Goal: Task Accomplishment & Management: Complete application form

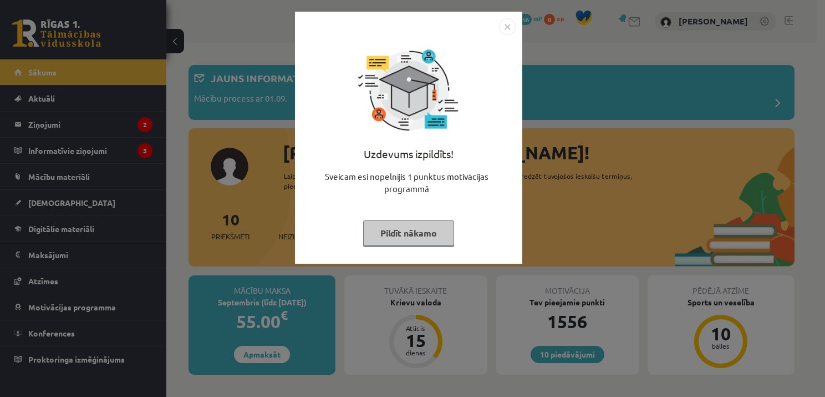
click at [507, 18] on img "Close" at bounding box center [507, 26] width 17 height 17
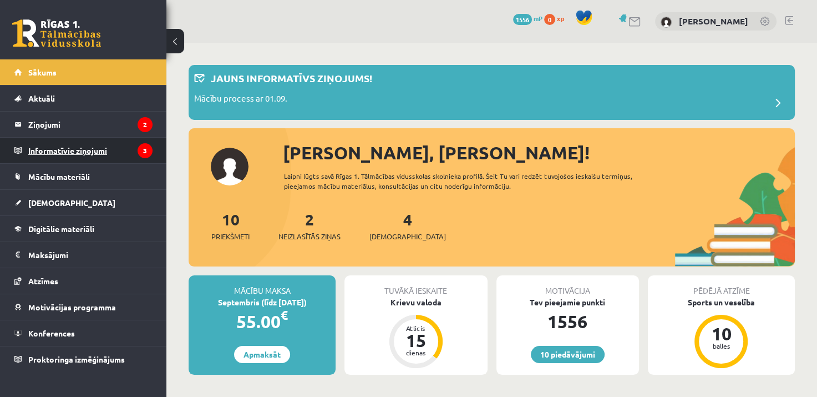
click at [80, 151] on legend "Informatīvie ziņojumi 3" at bounding box center [90, 151] width 124 height 26
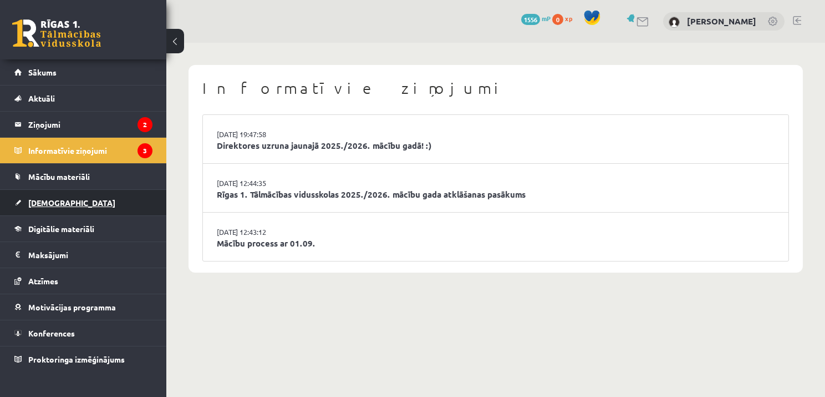
click at [54, 203] on span "[DEMOGRAPHIC_DATA]" at bounding box center [71, 202] width 87 height 10
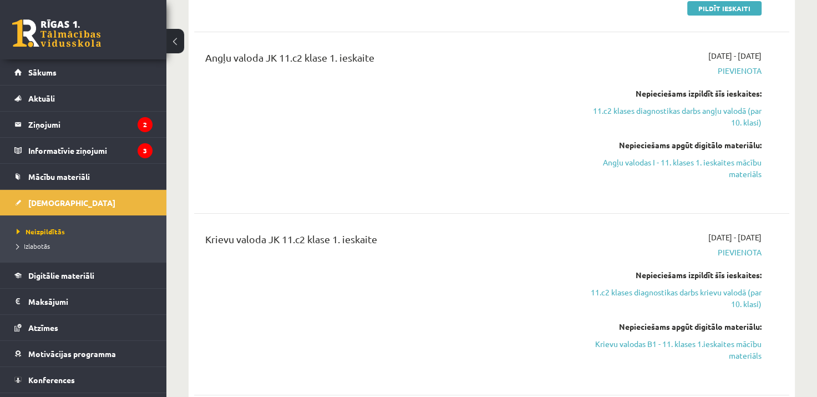
scroll to position [275, 0]
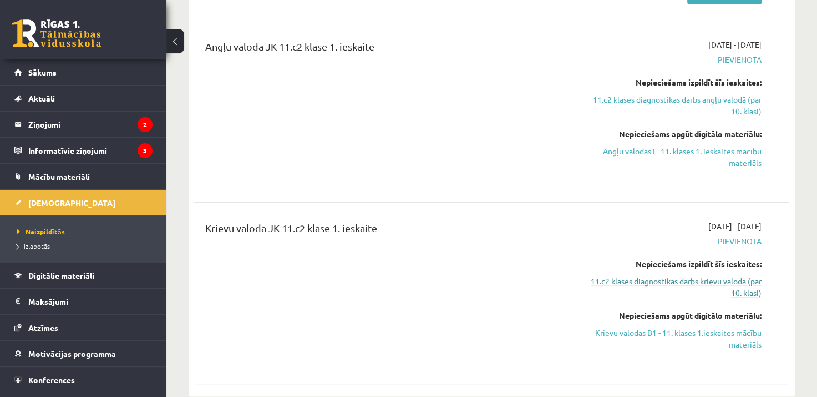
click at [750, 283] on link "11.c2 klases diagnostikas darbs krievu valodā (par 10. klasi)" at bounding box center [674, 286] width 174 height 23
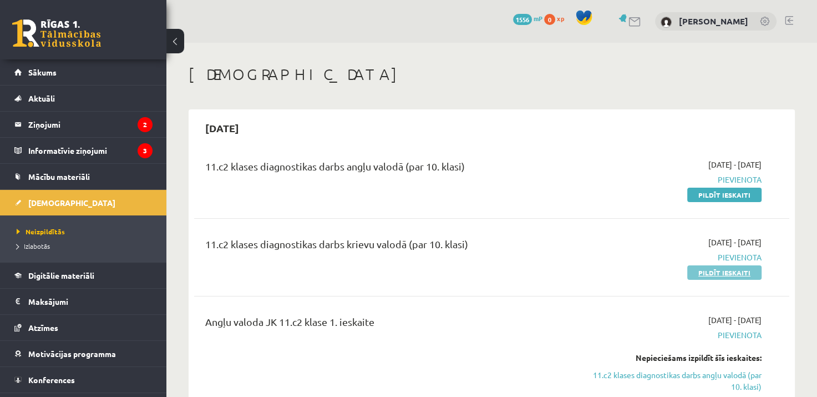
click at [743, 273] on link "Pildīt ieskaiti" at bounding box center [724, 272] width 74 height 14
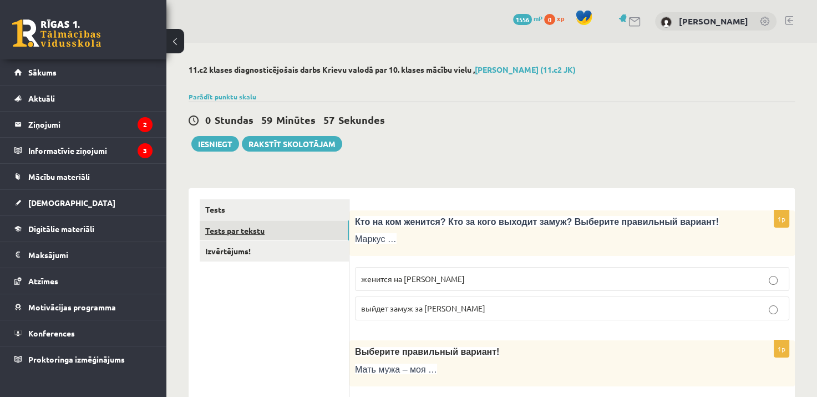
click at [231, 226] on link "Tests par tekstu" at bounding box center [274, 230] width 149 height 21
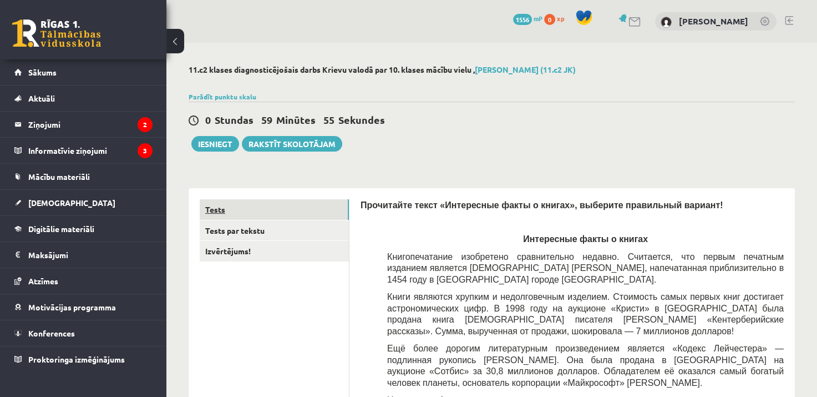
click at [217, 210] on link "Tests" at bounding box center [274, 209] width 149 height 21
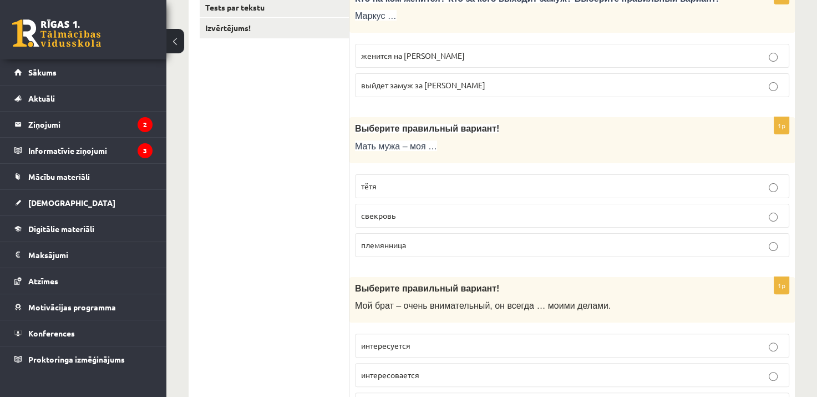
scroll to position [232, 0]
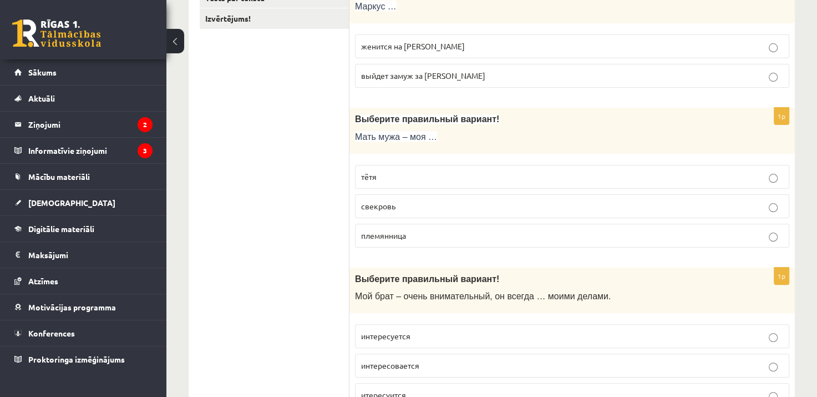
click at [465, 197] on label "свекровь" at bounding box center [572, 206] width 434 height 24
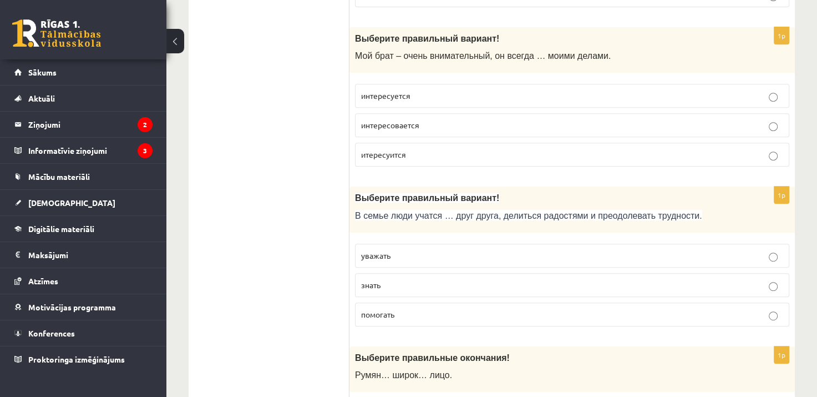
scroll to position [426, 0]
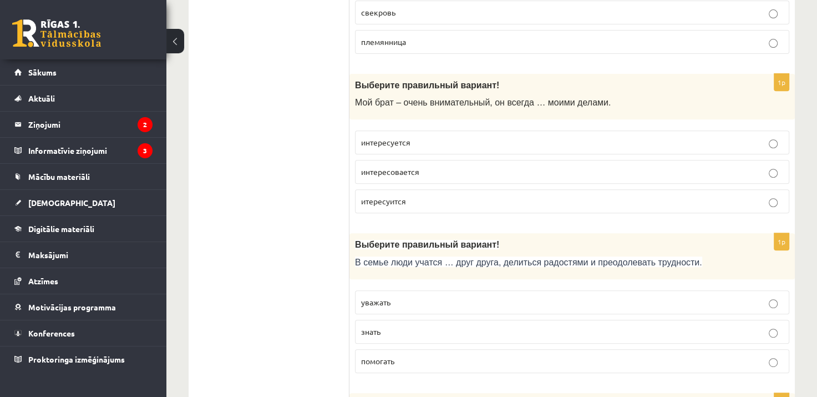
click at [498, 142] on p "интересуется" at bounding box center [572, 142] width 422 height 12
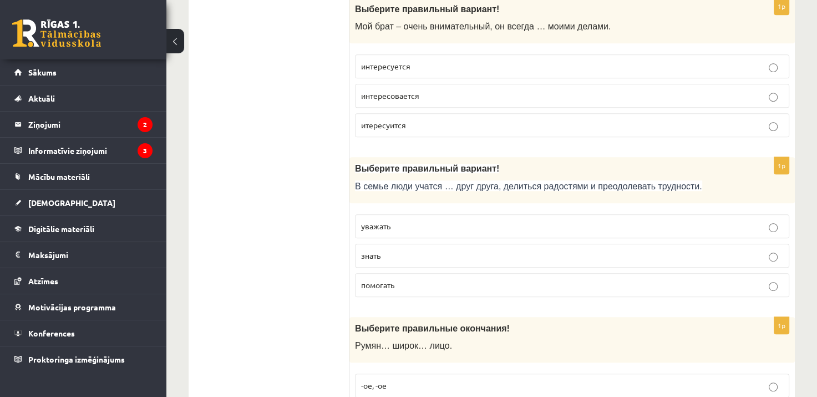
scroll to position [516, 0]
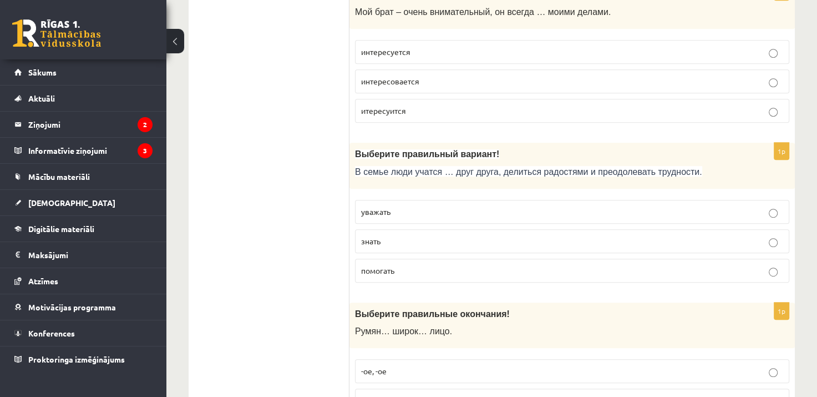
click at [377, 206] on span "уважать" at bounding box center [375, 211] width 29 height 10
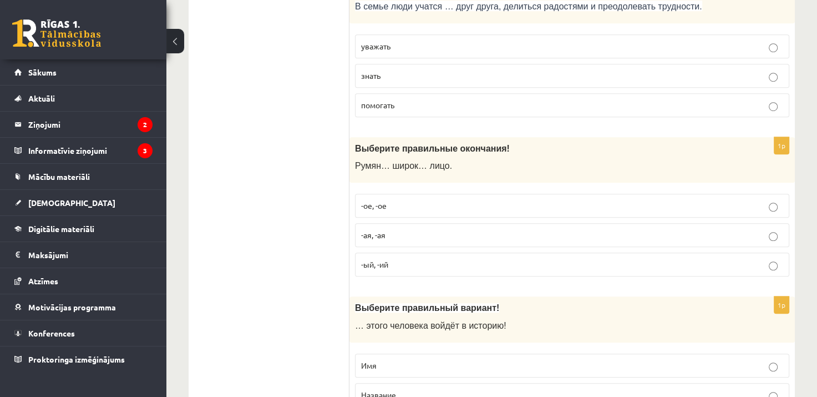
scroll to position [700, 0]
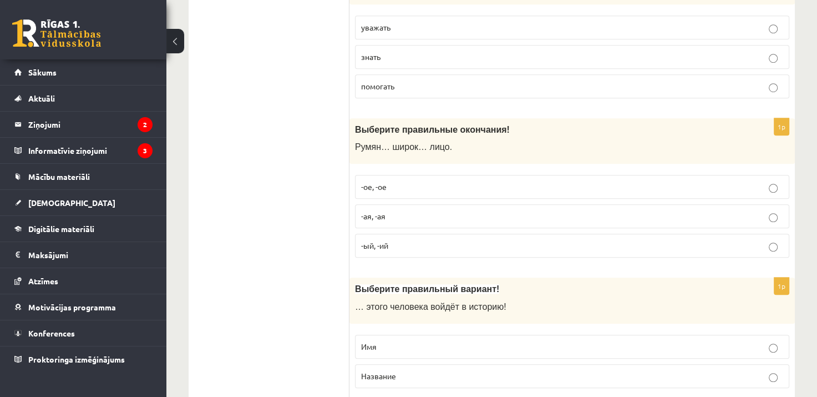
click at [431, 192] on label "-ое, -ое" at bounding box center [572, 187] width 434 height 24
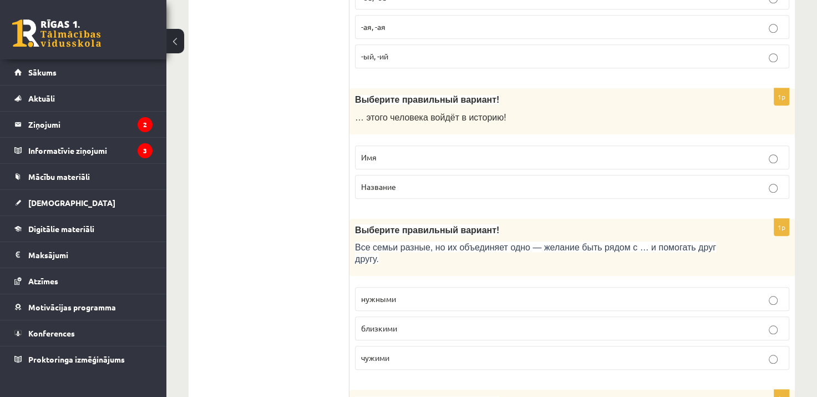
scroll to position [894, 0]
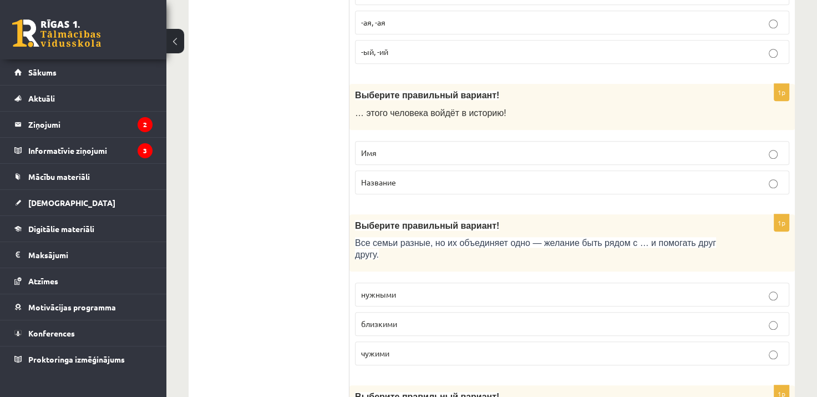
click at [428, 147] on p "Имя" at bounding box center [572, 153] width 422 height 12
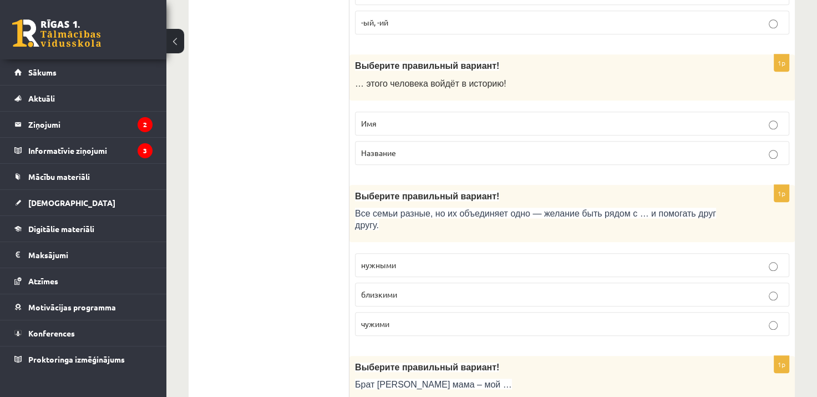
scroll to position [933, 0]
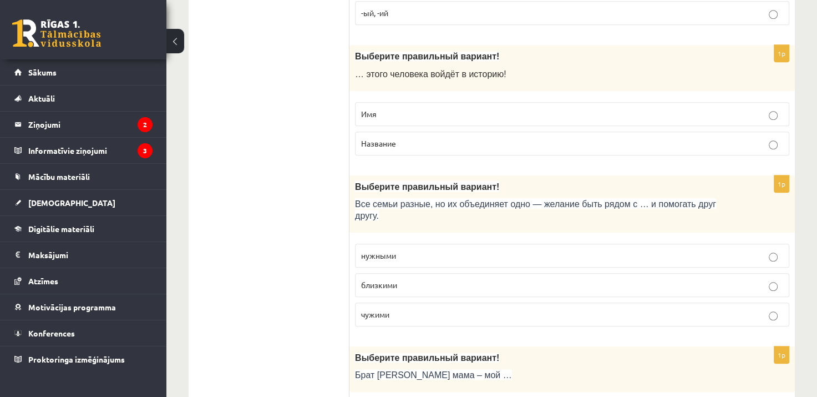
click at [399, 275] on label "близкими" at bounding box center [572, 285] width 434 height 24
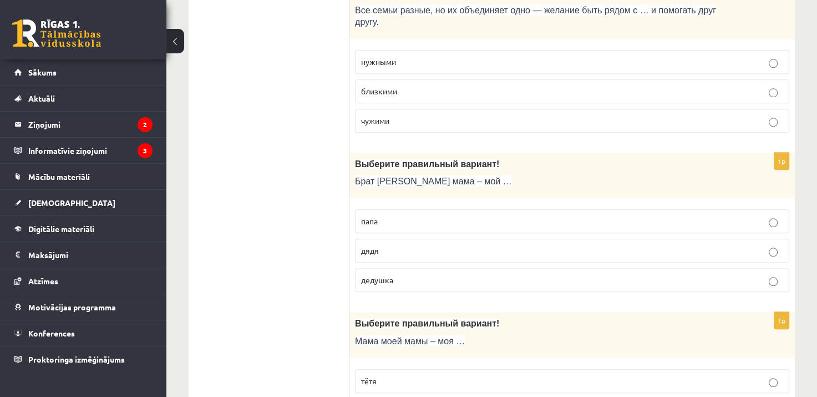
scroll to position [1136, 0]
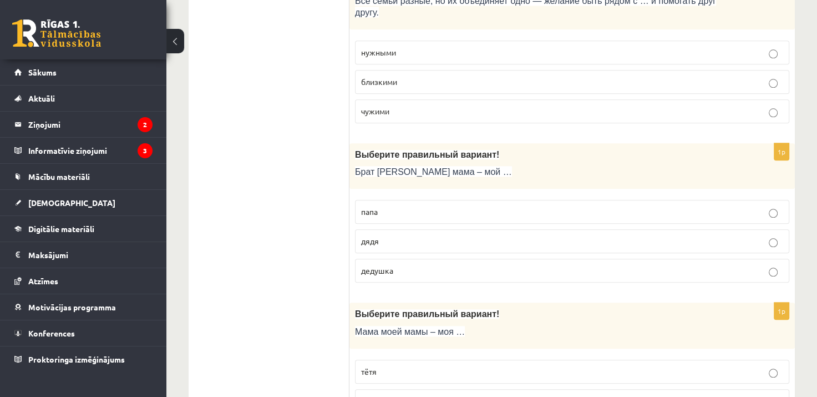
click at [370, 236] on span "дядя" at bounding box center [370, 241] width 18 height 10
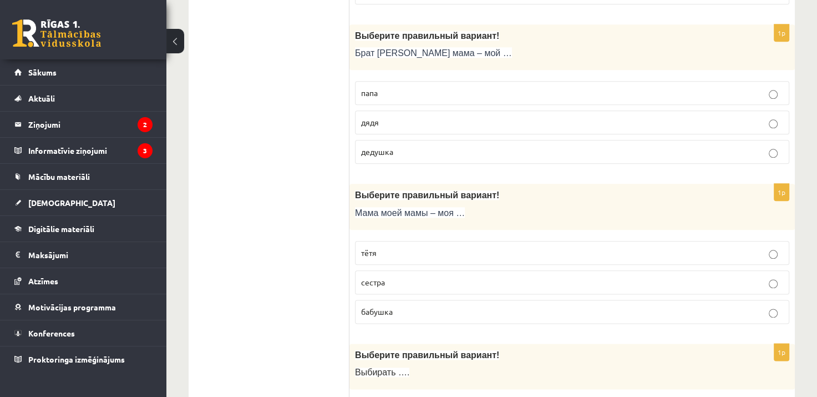
scroll to position [1287, 0]
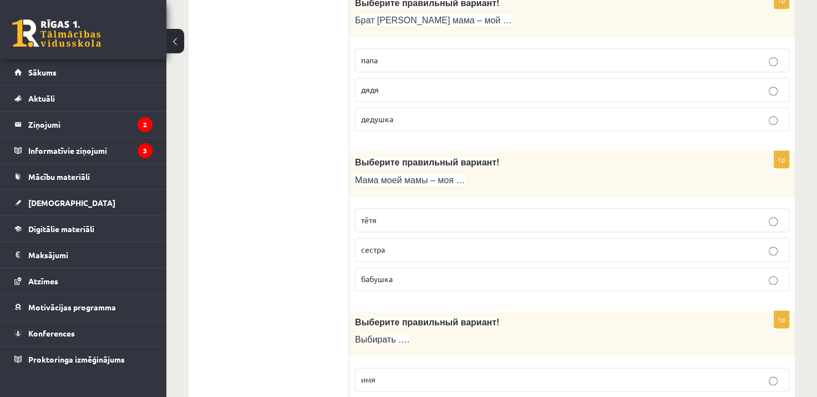
click at [415, 273] on p "бабушка" at bounding box center [572, 279] width 422 height 12
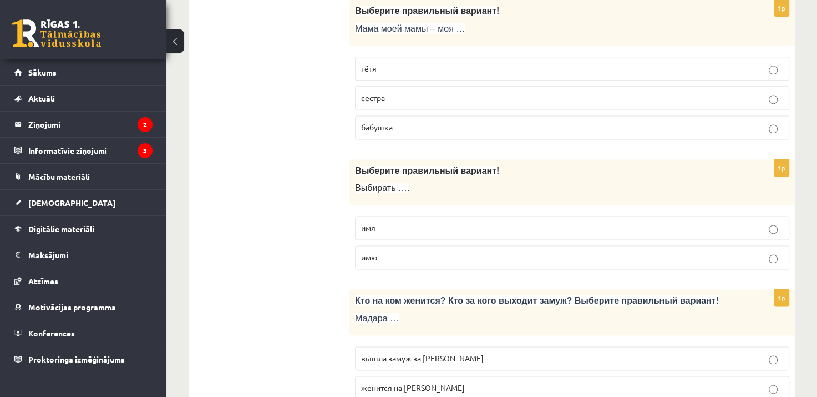
scroll to position [1434, 0]
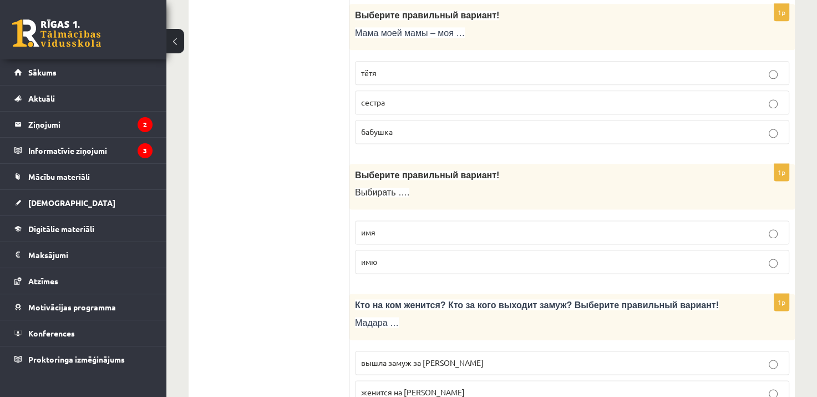
click at [474, 220] on label "имя" at bounding box center [572, 232] width 434 height 24
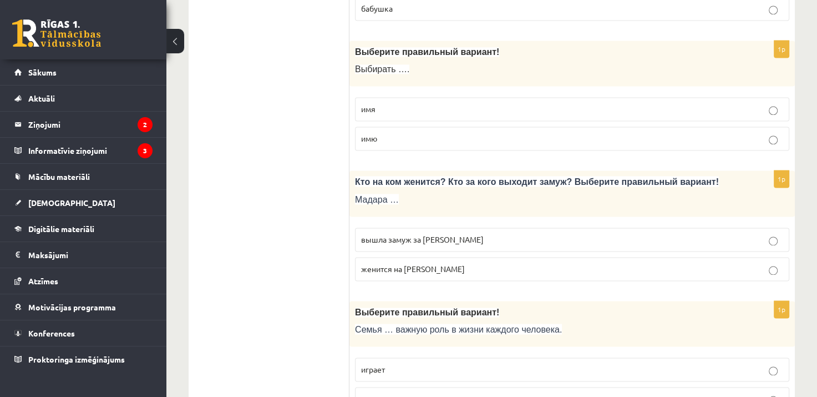
scroll to position [1566, 0]
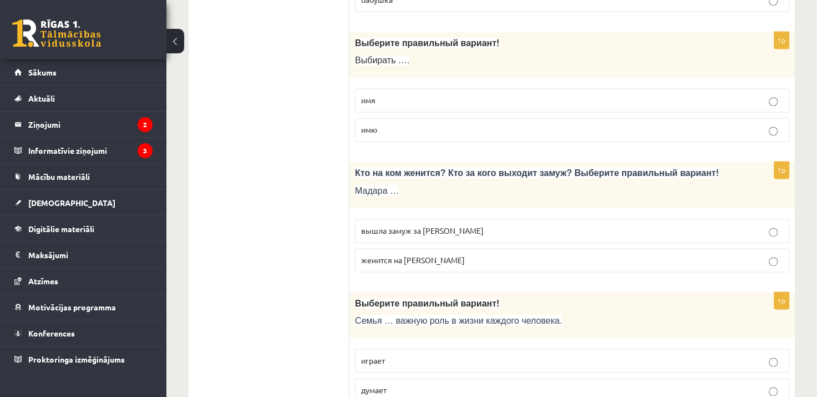
click at [476, 225] on p "вышла замуж за Марка" at bounding box center [572, 231] width 422 height 12
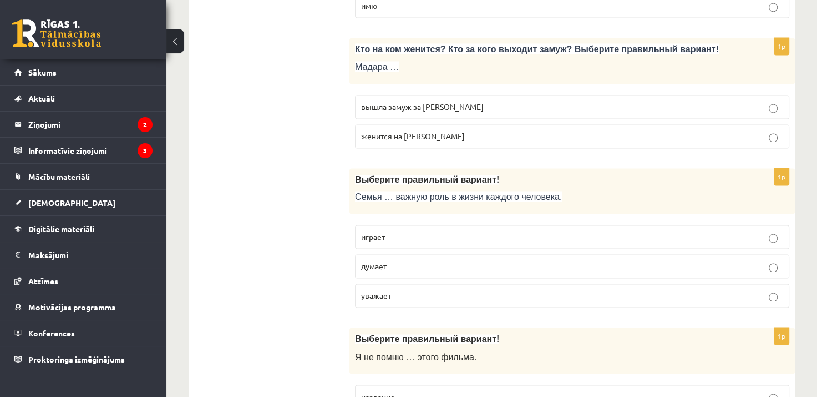
scroll to position [1713, 0]
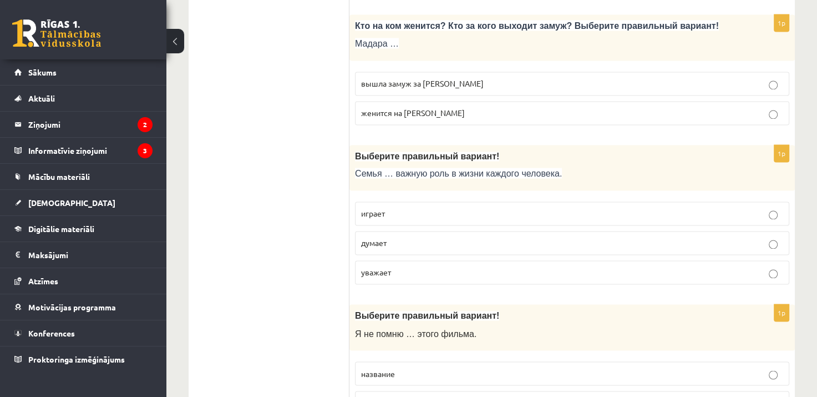
click at [449, 207] on p "играет" at bounding box center [572, 213] width 422 height 12
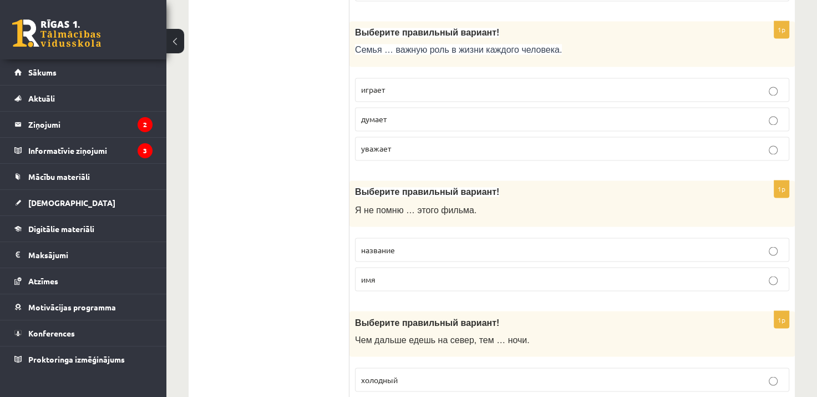
scroll to position [1851, 0]
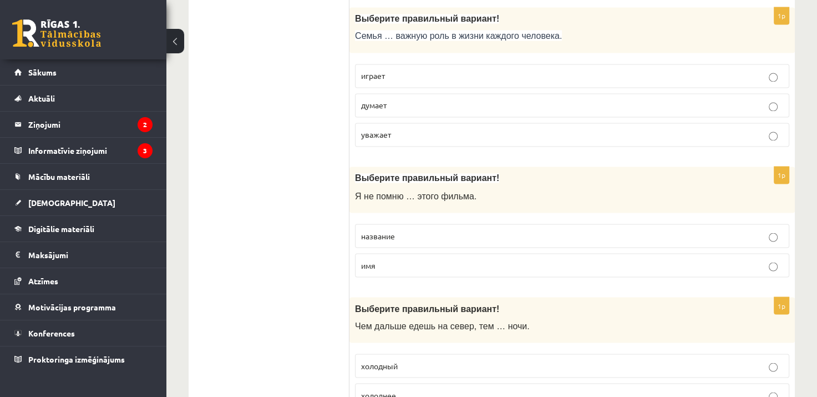
click at [406, 223] on label "название" at bounding box center [572, 235] width 434 height 24
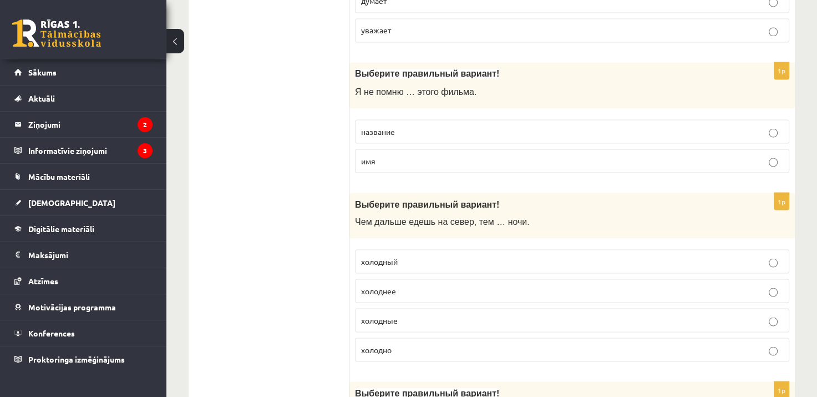
scroll to position [1983, 0]
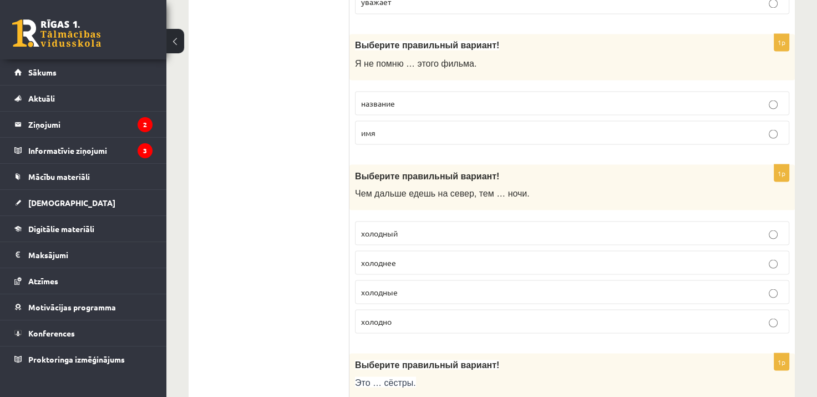
click at [423, 256] on p "холоднее" at bounding box center [572, 262] width 422 height 12
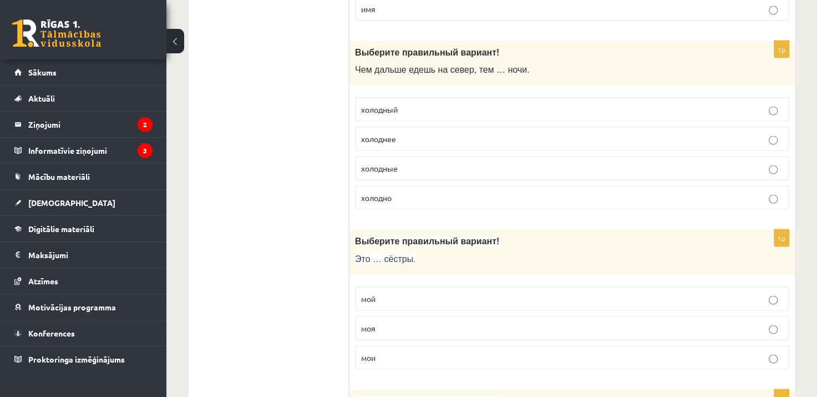
scroll to position [2139, 0]
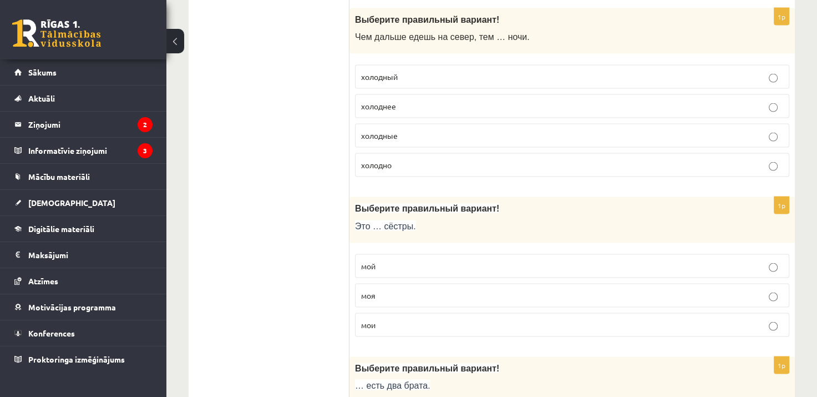
click at [395, 319] on p "мои" at bounding box center [572, 325] width 422 height 12
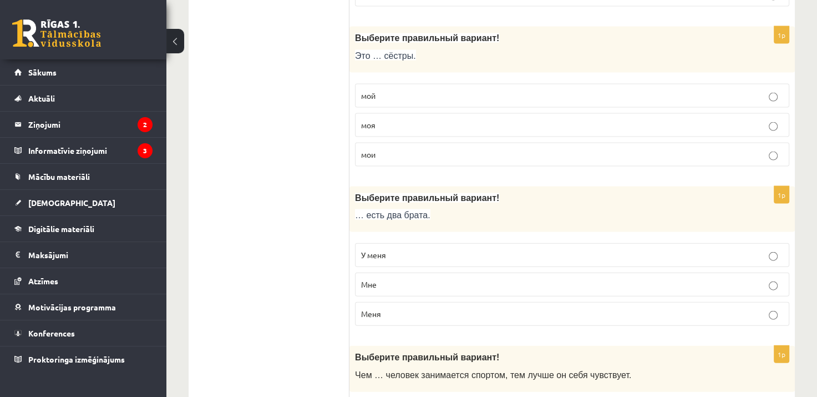
scroll to position [2314, 0]
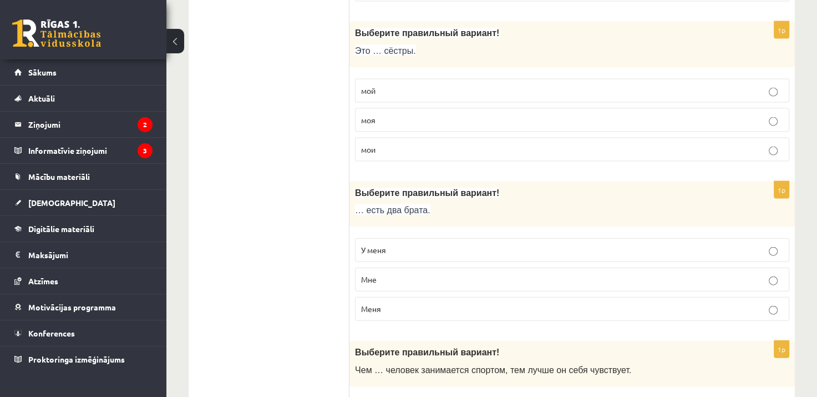
click at [384, 245] on span "У меня" at bounding box center [373, 250] width 25 height 10
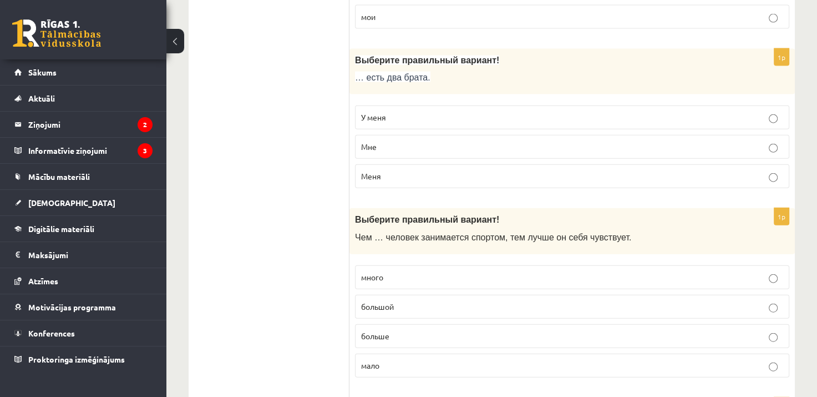
scroll to position [2451, 0]
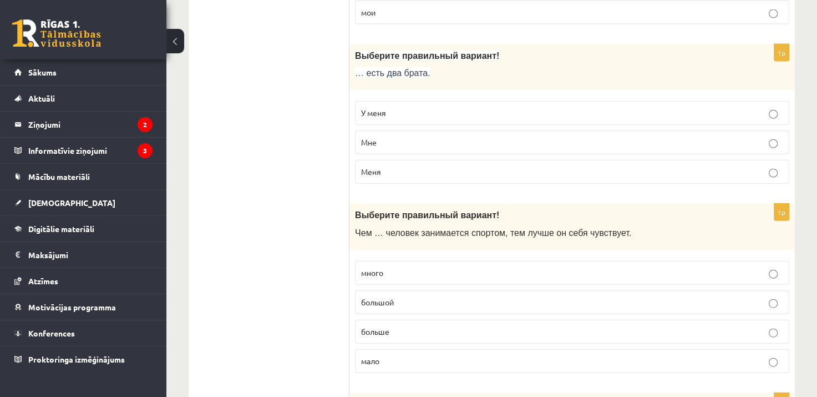
click at [384, 319] on label "больше" at bounding box center [572, 331] width 434 height 24
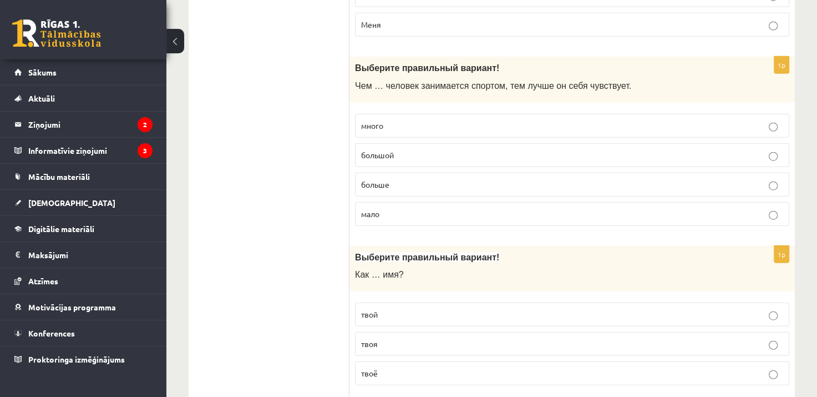
scroll to position [2608, 0]
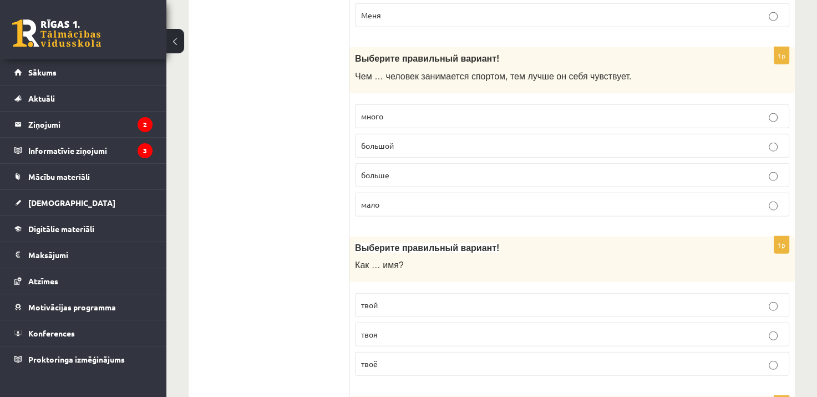
click at [417, 352] on label "твоё" at bounding box center [572, 364] width 434 height 24
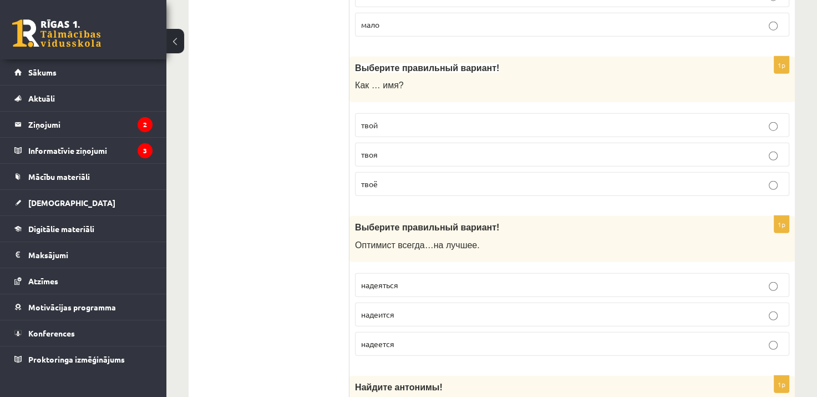
scroll to position [2792, 0]
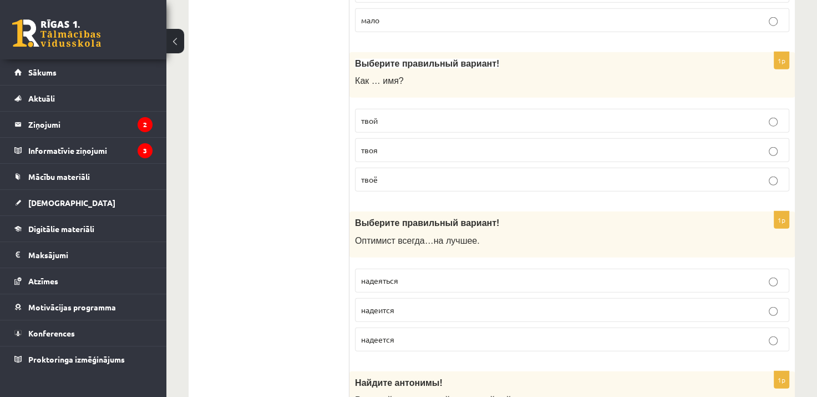
click at [389, 333] on p "надеется" at bounding box center [572, 339] width 422 height 12
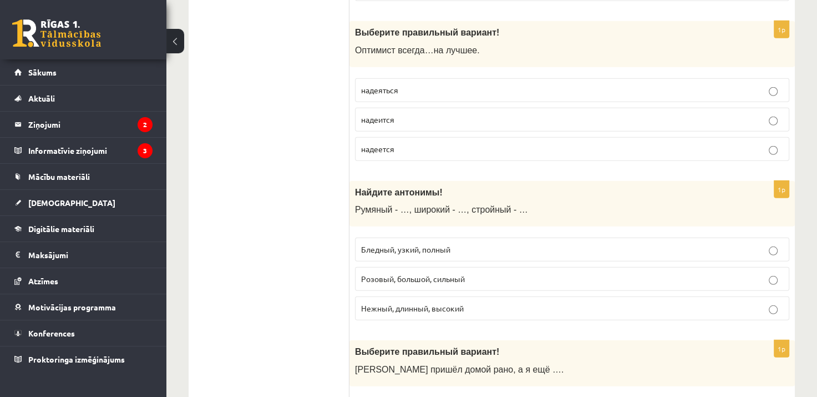
scroll to position [2986, 0]
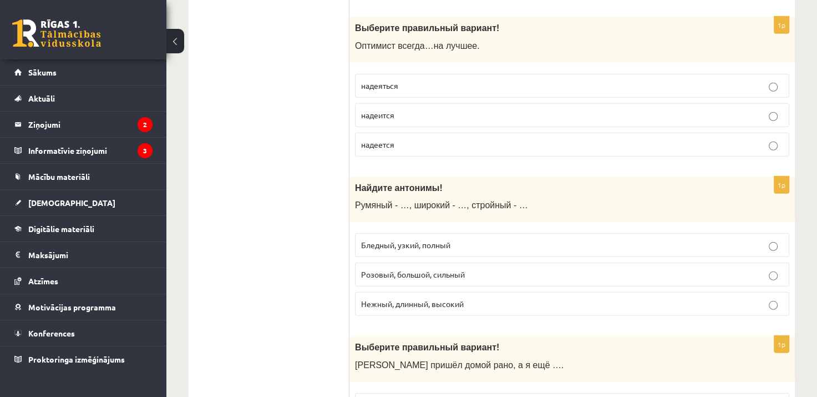
click at [466, 239] on p "Бледный, узкий, полный" at bounding box center [572, 245] width 422 height 12
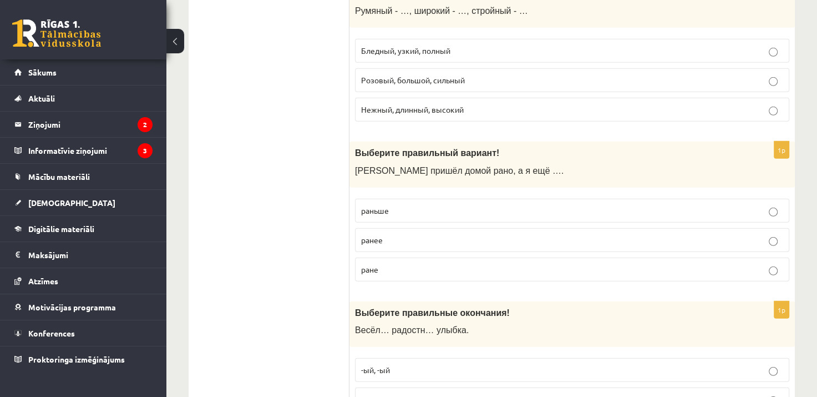
scroll to position [3204, 0]
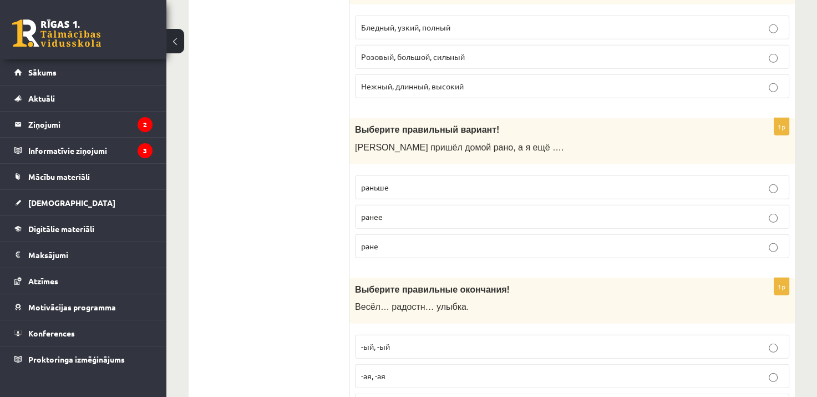
click at [410, 175] on label "раньше" at bounding box center [572, 187] width 434 height 24
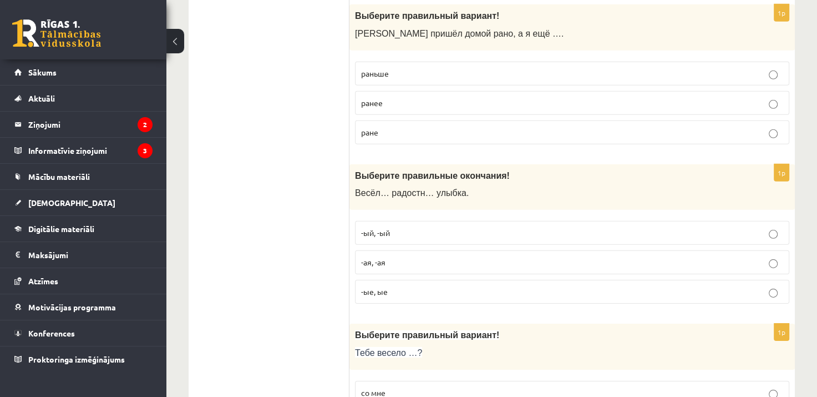
scroll to position [3336, 0]
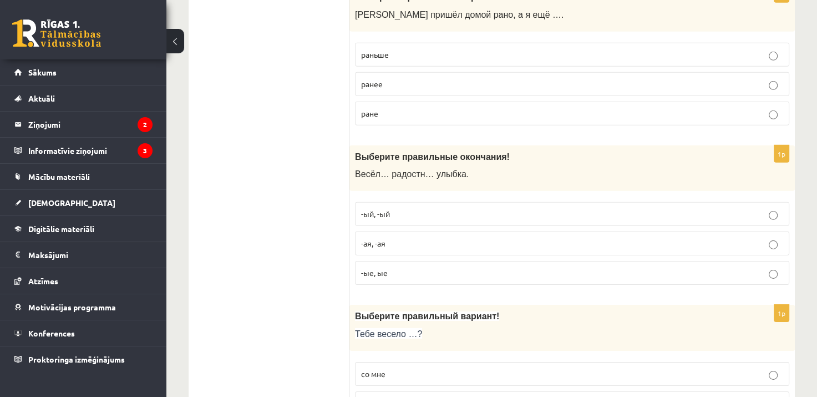
click at [385, 238] on span "-ая, -ая" at bounding box center [373, 243] width 24 height 10
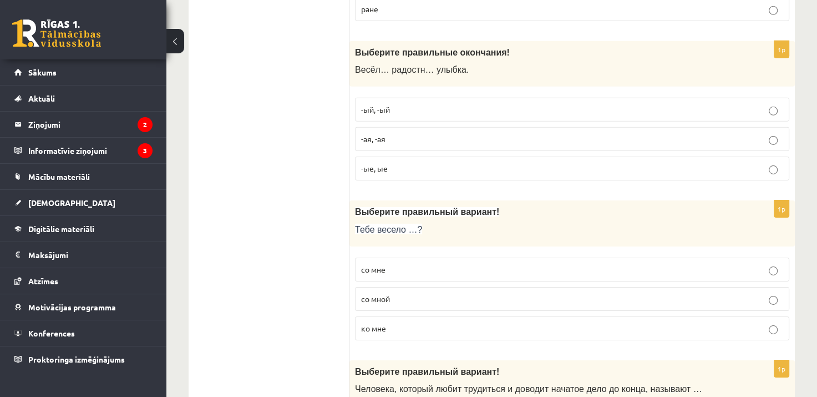
scroll to position [3464, 0]
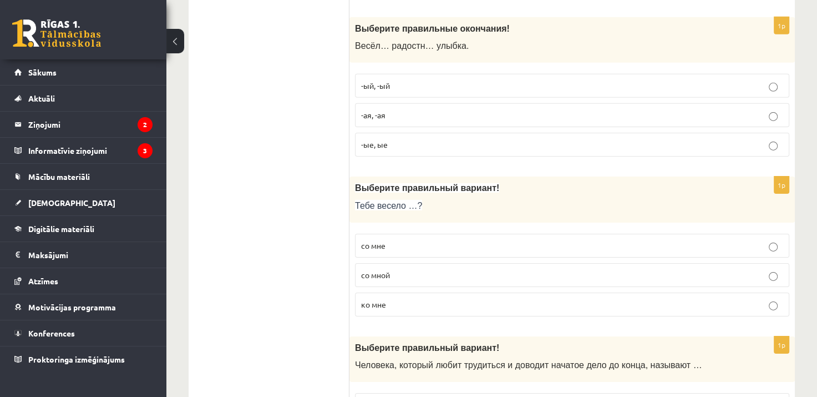
click at [388, 270] on span "со мной" at bounding box center [375, 275] width 29 height 10
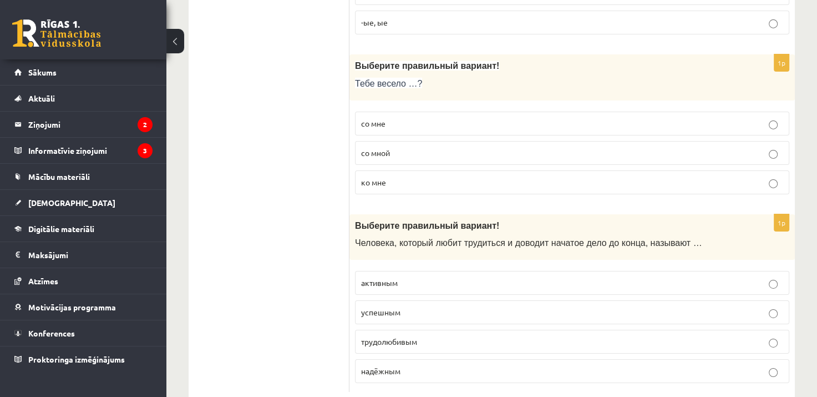
click at [378, 336] on p "трудолюбивым" at bounding box center [572, 342] width 422 height 12
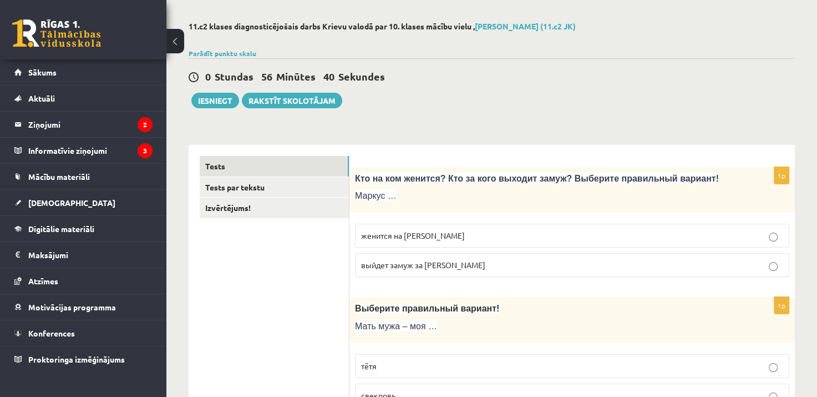
scroll to position [0, 0]
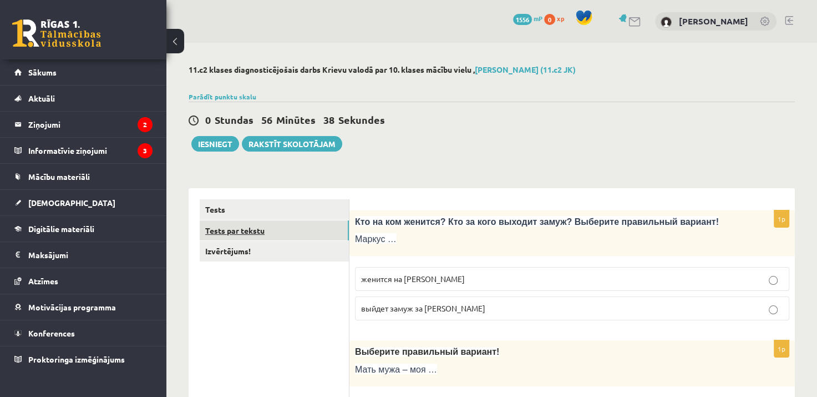
click at [302, 223] on link "Tests par tekstu" at bounding box center [274, 230] width 149 height 21
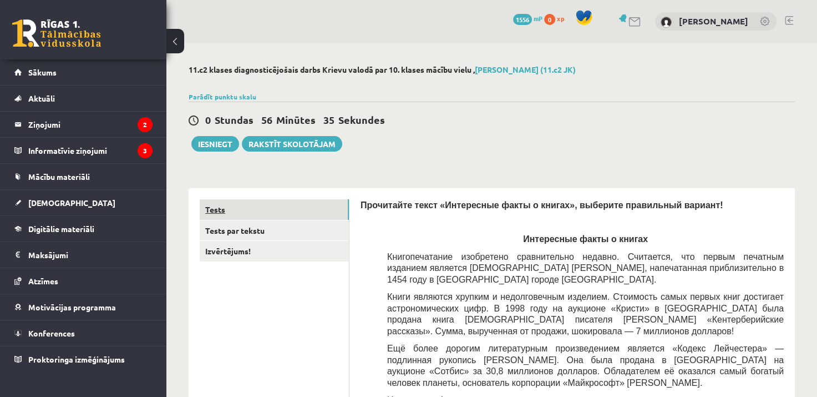
click at [318, 209] on link "Tests" at bounding box center [274, 209] width 149 height 21
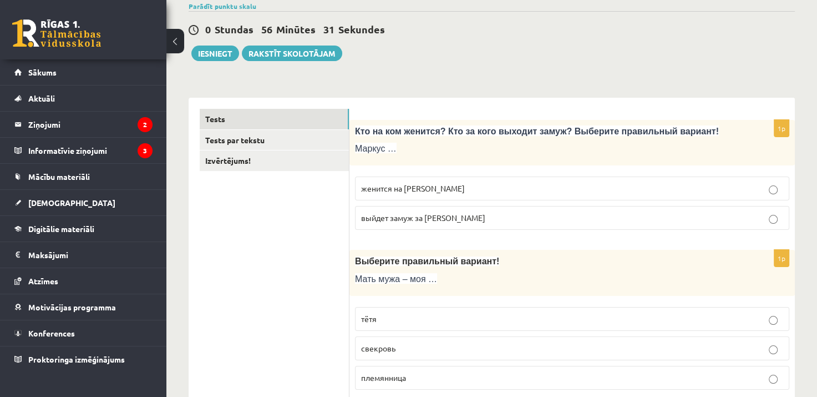
scroll to position [62, 0]
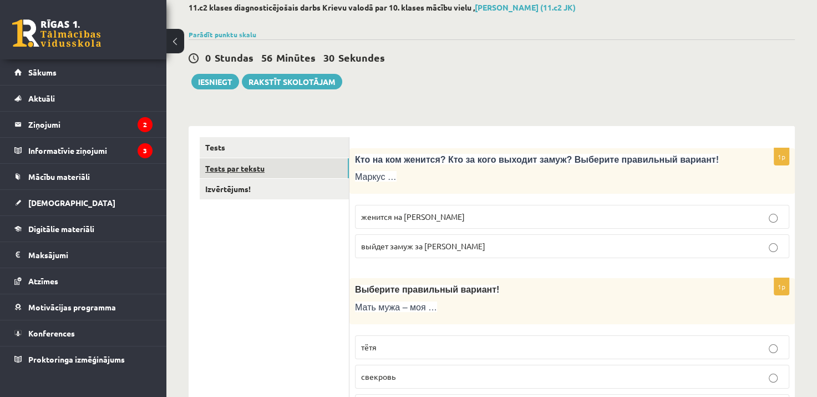
click at [275, 164] on link "Tests par tekstu" at bounding box center [274, 168] width 149 height 21
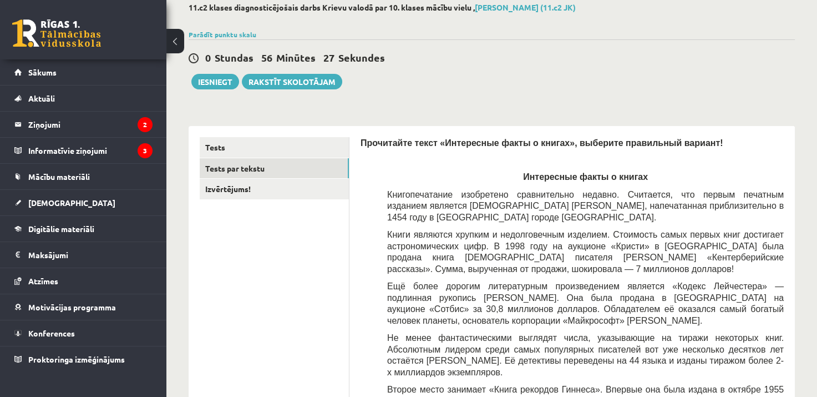
scroll to position [0, 0]
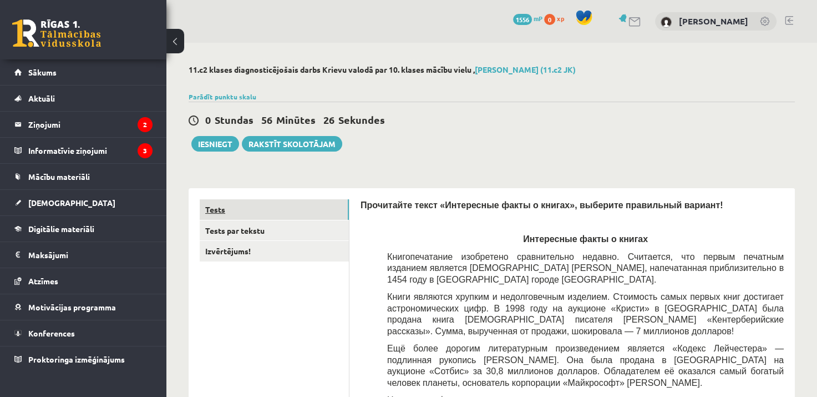
click at [267, 205] on link "Tests" at bounding box center [274, 209] width 149 height 21
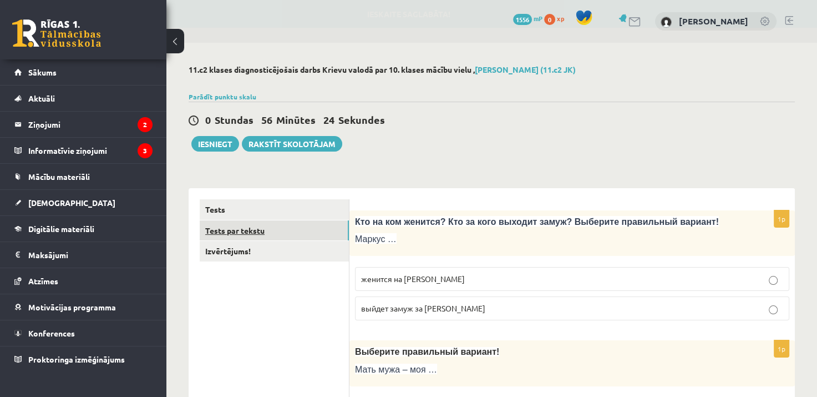
click at [237, 233] on link "Tests par tekstu" at bounding box center [274, 230] width 149 height 21
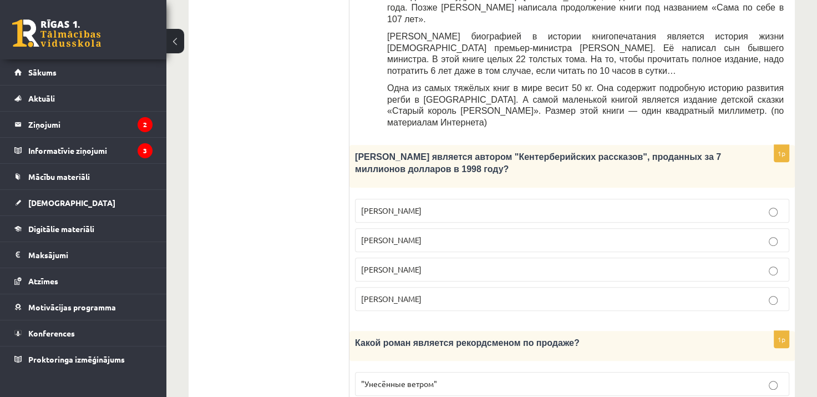
scroll to position [548, 0]
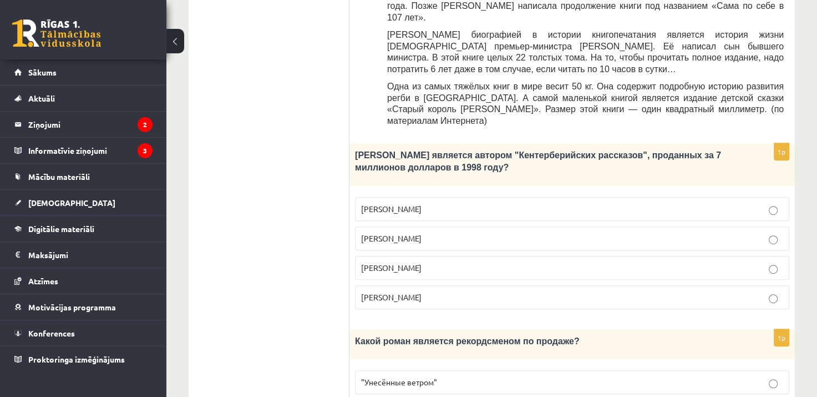
click at [434, 262] on p "Джефри Чосер" at bounding box center [572, 268] width 422 height 12
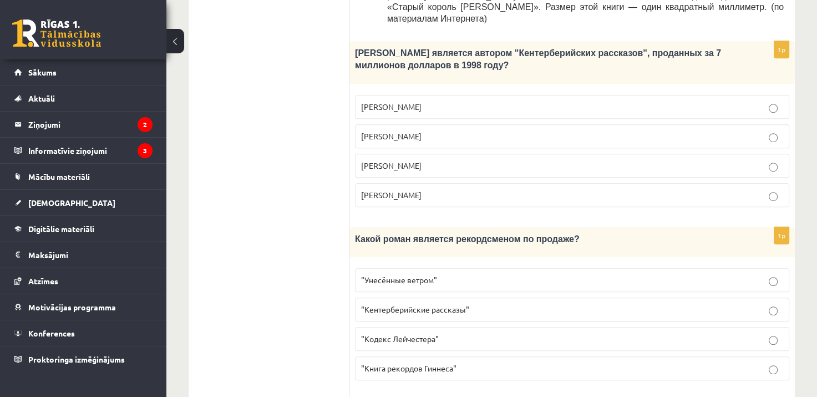
scroll to position [660, 0]
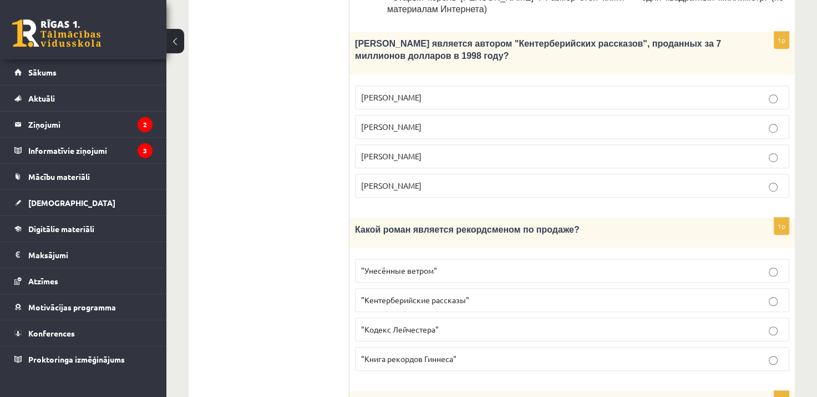
click at [446, 265] on p ""Унесённые ветром"" at bounding box center [572, 271] width 422 height 12
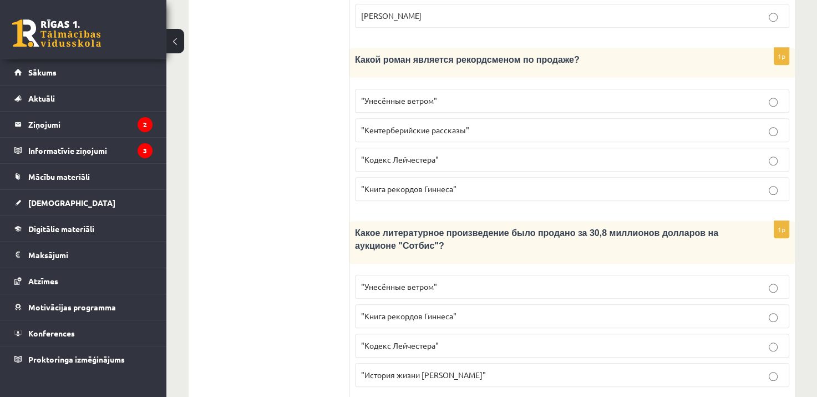
scroll to position [835, 0]
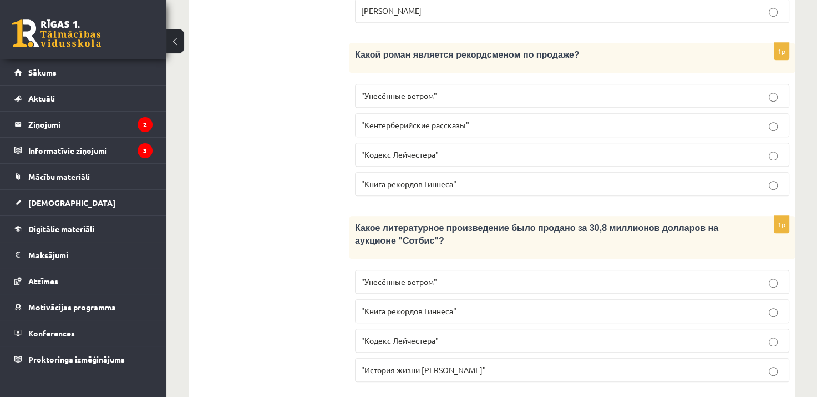
click at [468, 334] on p ""Кодекс Лейчестера"" at bounding box center [572, 340] width 422 height 12
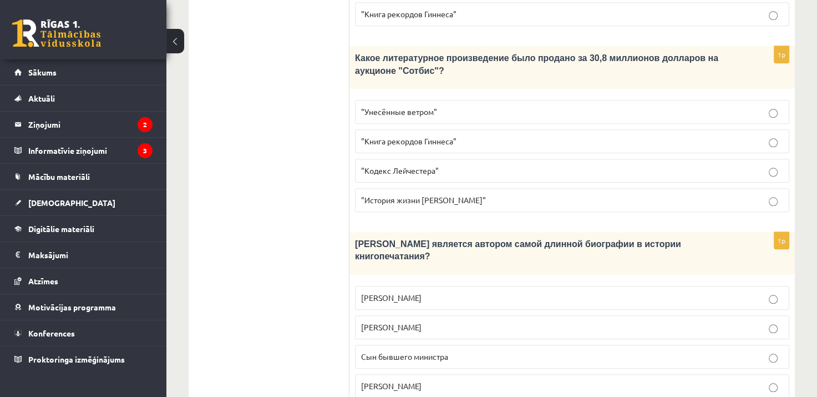
scroll to position [1145, 0]
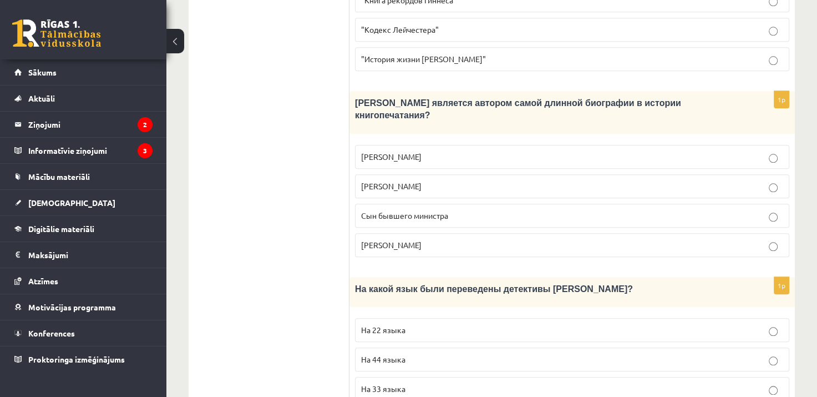
click at [374, 210] on p "Сын бывшего министра" at bounding box center [572, 216] width 422 height 12
click at [417, 353] on p "На 44 языка" at bounding box center [572, 359] width 422 height 12
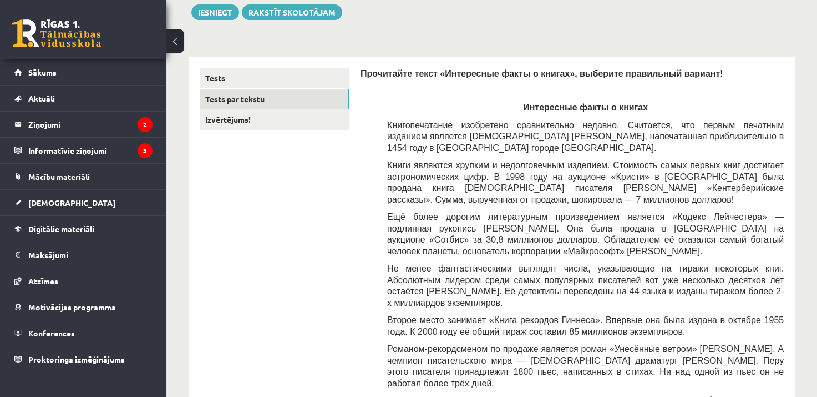
scroll to position [0, 0]
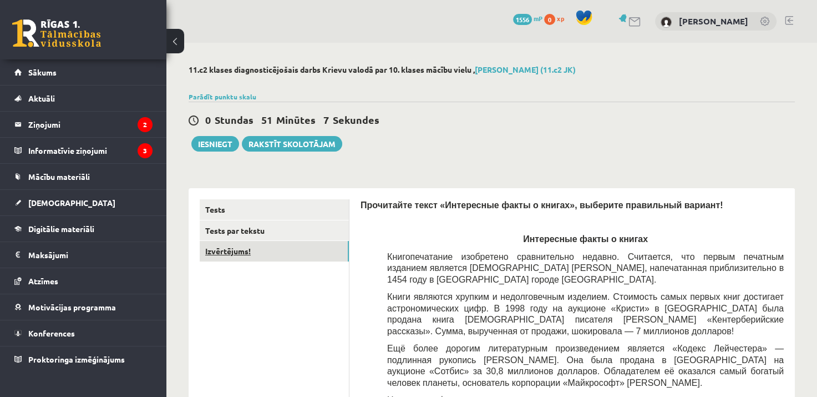
click at [217, 248] on link "Izvērtējums!" at bounding box center [274, 251] width 149 height 21
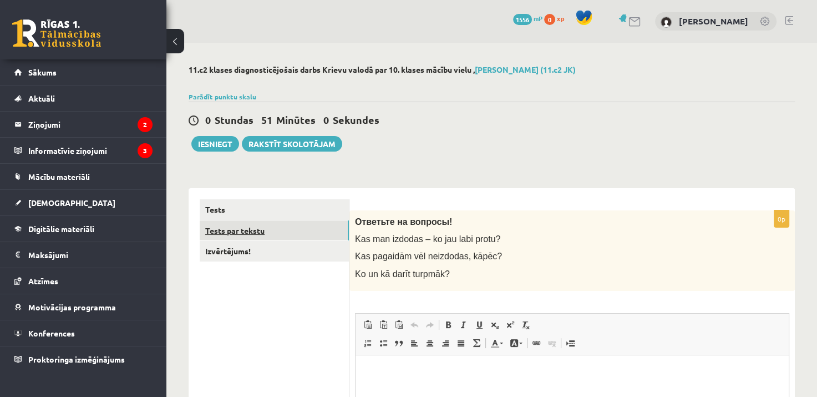
click at [241, 228] on link "Tests par tekstu" at bounding box center [274, 230] width 149 height 21
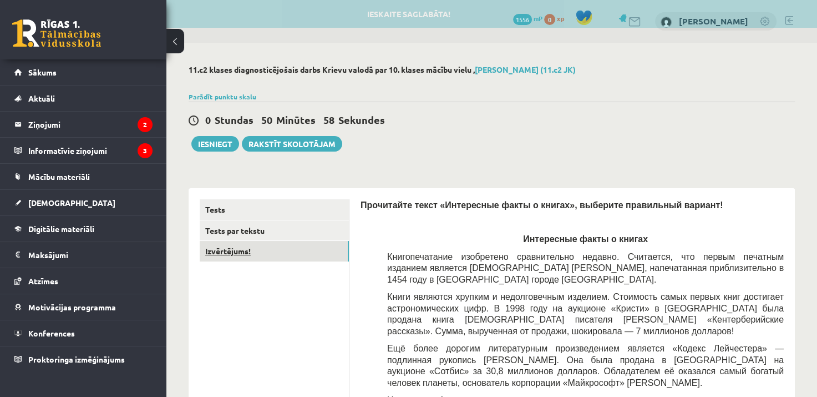
click at [225, 250] on link "Izvērtējums!" at bounding box center [274, 251] width 149 height 21
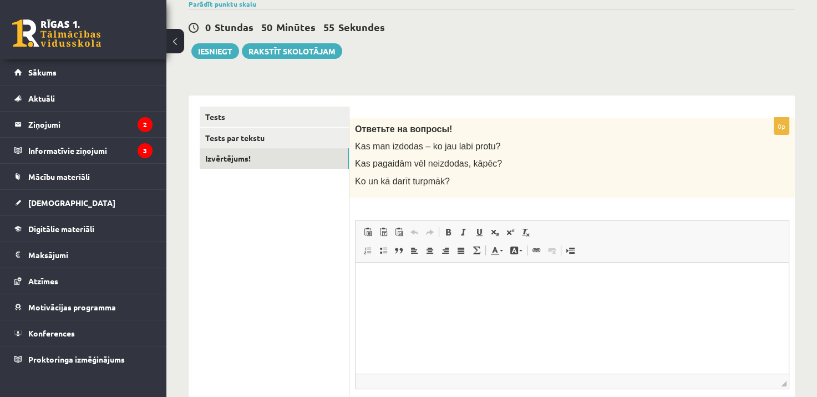
scroll to position [98, 0]
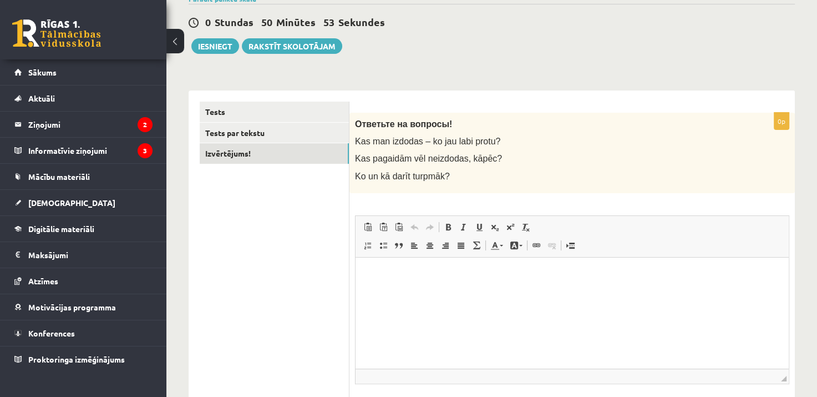
click at [404, 275] on p "Bagātinātā teksta redaktors, wiswyg-editor-user-answer-47363846536000" at bounding box center [572, 274] width 411 height 12
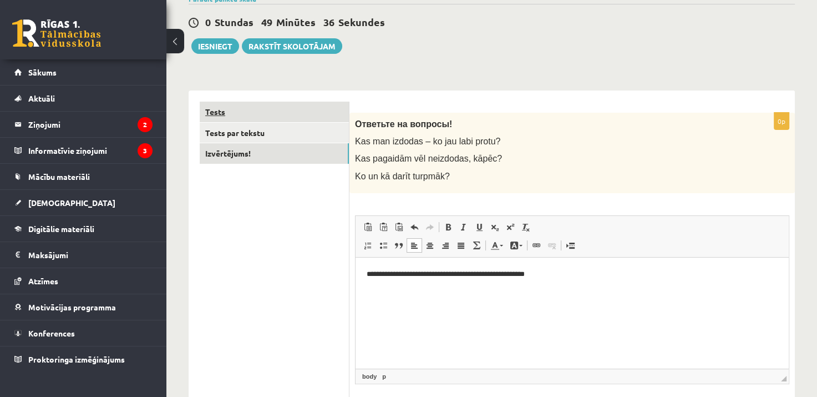
click at [220, 109] on link "Tests" at bounding box center [274, 111] width 149 height 21
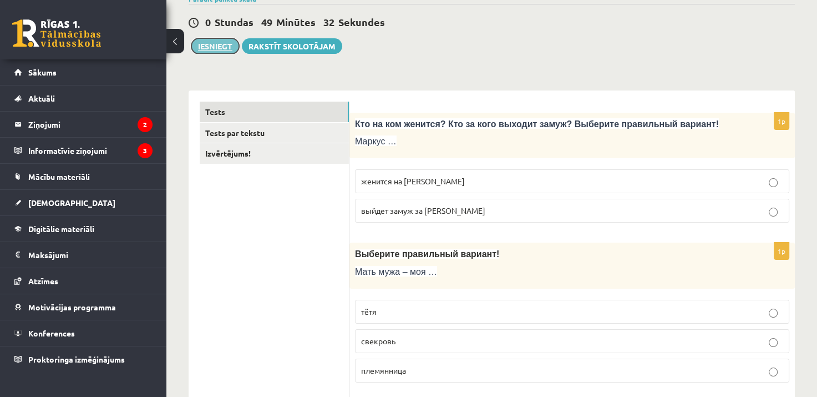
click at [220, 45] on button "Iesniegt" at bounding box center [215, 46] width 48 height 16
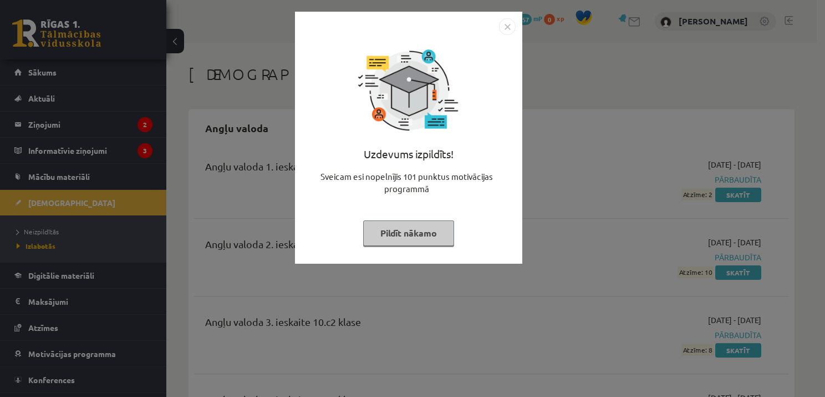
click at [394, 237] on button "Pildīt nākamo" at bounding box center [408, 233] width 91 height 26
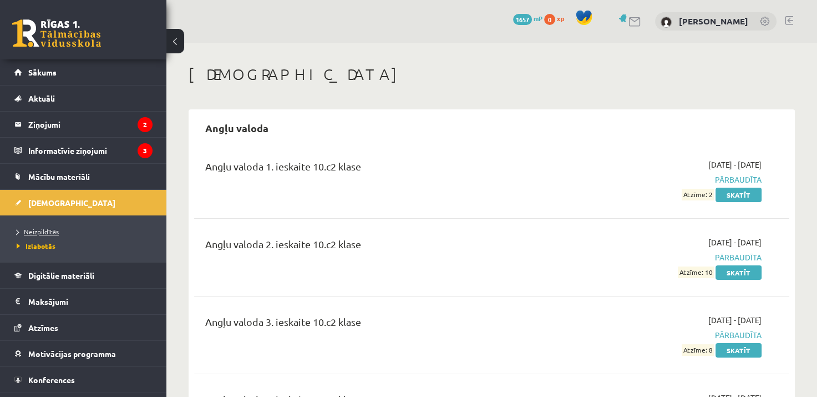
click at [35, 230] on span "Neizpildītās" at bounding box center [38, 231] width 42 height 9
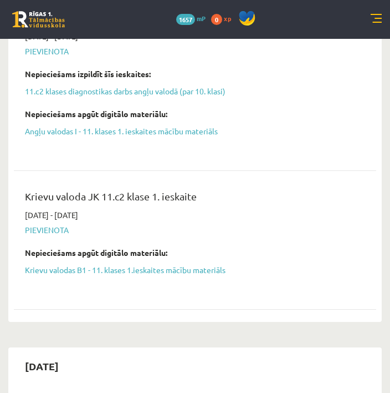
scroll to position [266, 0]
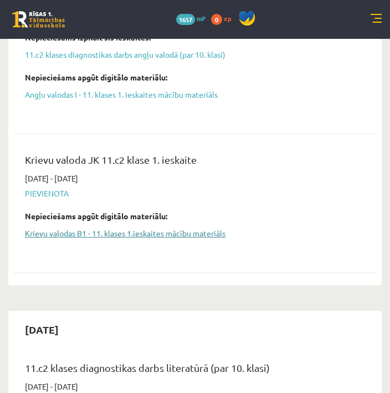
click at [99, 235] on link "Krievu valodas B1 - 11. klases 1.ieskaites mācību materiāls" at bounding box center [187, 233] width 324 height 12
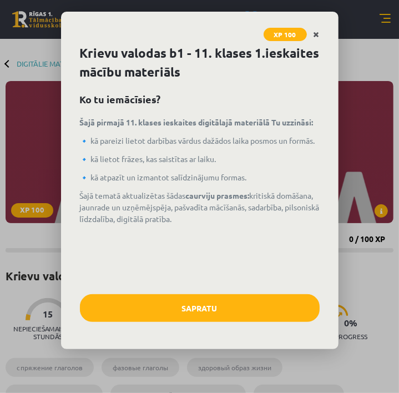
click at [319, 35] on link "Close" at bounding box center [316, 35] width 19 height 22
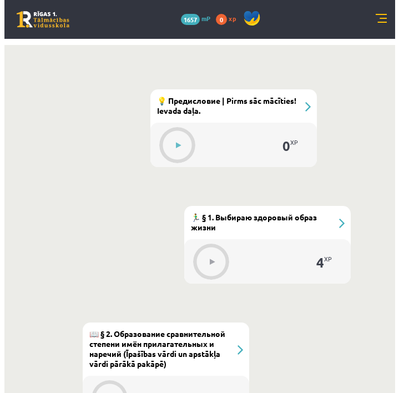
scroll to position [506, 0]
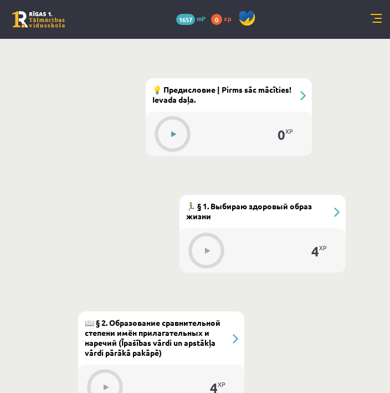
click at [175, 128] on button at bounding box center [174, 134] width 26 height 26
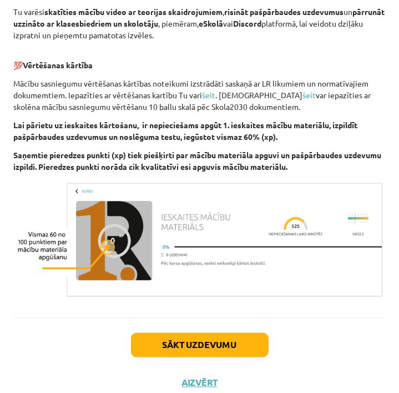
scroll to position [761, 0]
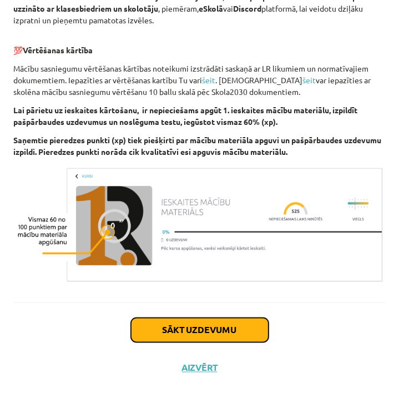
click at [158, 331] on button "Sākt uzdevumu" at bounding box center [200, 330] width 138 height 24
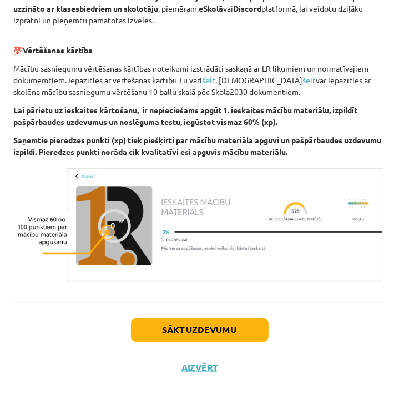
scroll to position [4, 0]
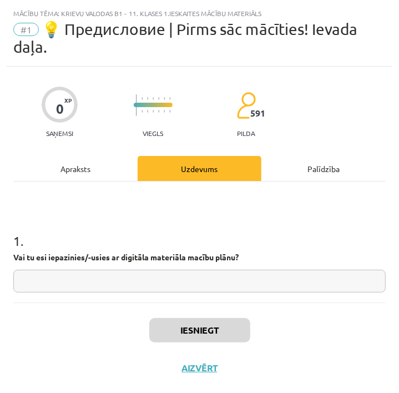
click at [147, 287] on input "text" at bounding box center [199, 281] width 372 height 23
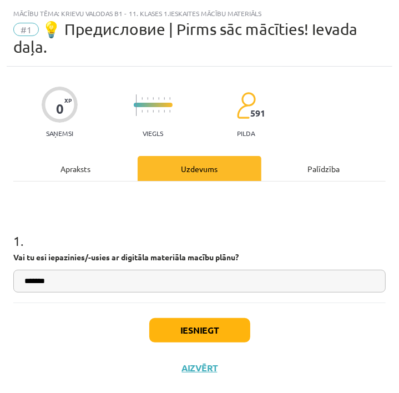
type input "*******"
click at [221, 339] on button "Iesniegt" at bounding box center [199, 330] width 101 height 24
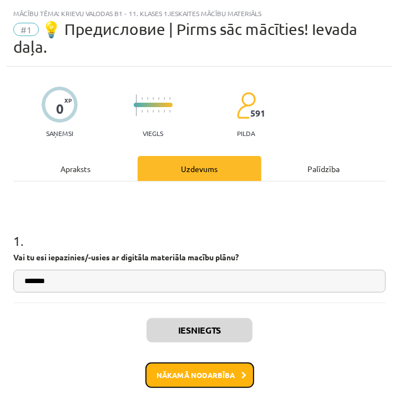
click at [217, 366] on button "Nākamā nodarbība" at bounding box center [199, 375] width 109 height 26
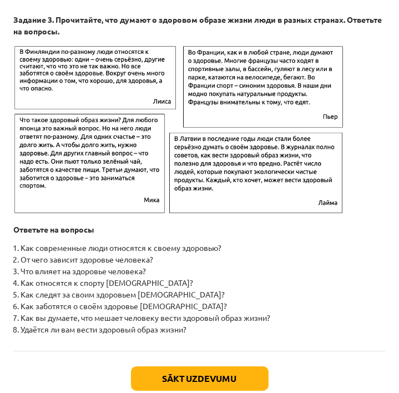
scroll to position [1828, 0]
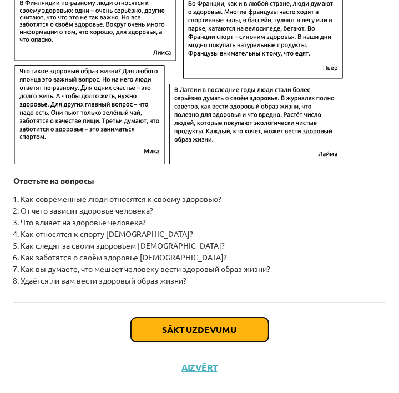
click at [174, 317] on button "Sākt uzdevumu" at bounding box center [200, 329] width 138 height 24
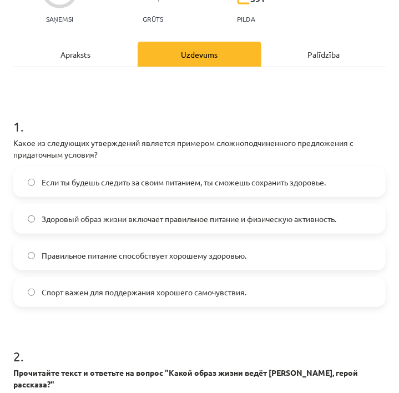
scroll to position [103, 0]
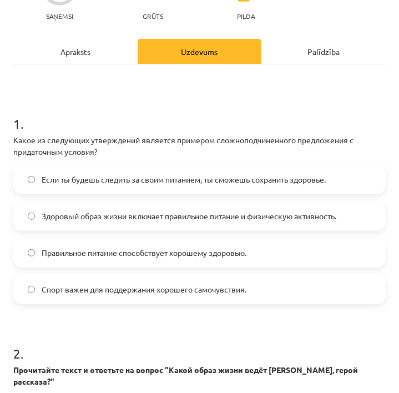
click at [286, 172] on label "Если ты будешь следить за своим питанием, ты сможешь сохранить здоровье." at bounding box center [199, 179] width 370 height 28
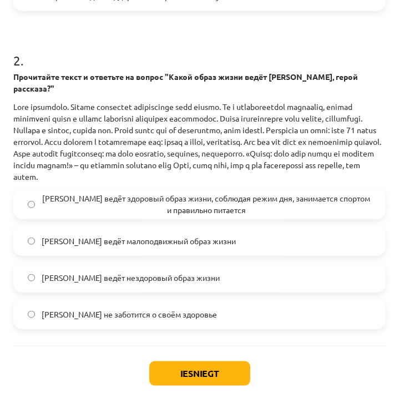
scroll to position [428, 0]
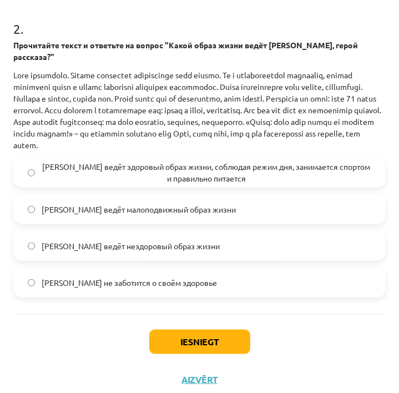
click at [217, 161] on span "[PERSON_NAME] ведёт здоровый образ жизни, соблюдая режим дня, занимается спорто…" at bounding box center [206, 172] width 329 height 23
click at [182, 329] on button "Iesniegt" at bounding box center [199, 341] width 101 height 24
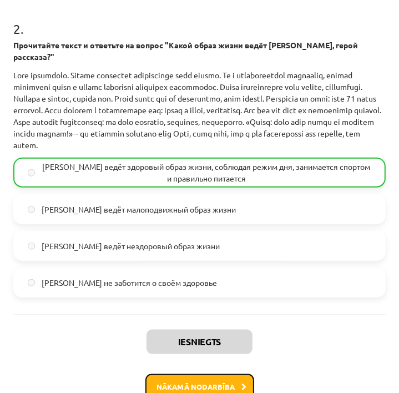
click at [192, 375] on button "Nākamā nodarbība" at bounding box center [199, 387] width 109 height 26
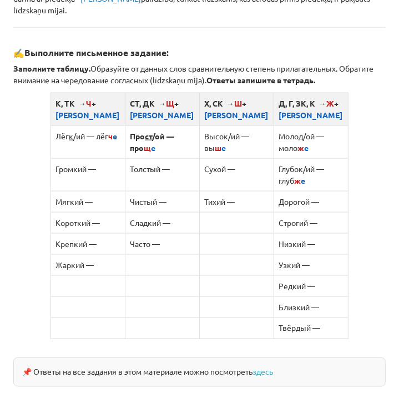
scroll to position [684, 0]
